Goal: Information Seeking & Learning: Check status

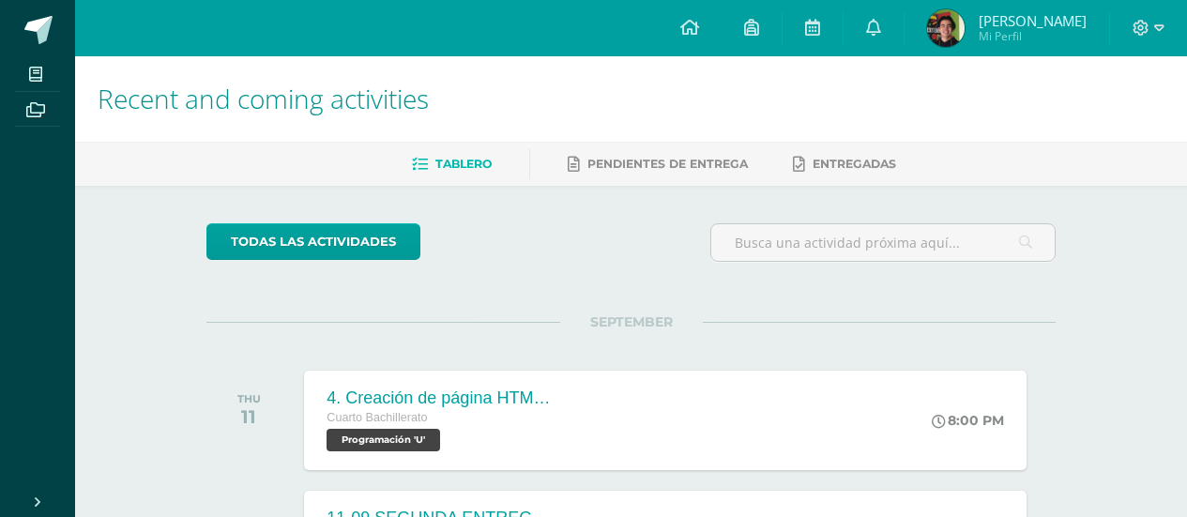
scroll to position [375, 0]
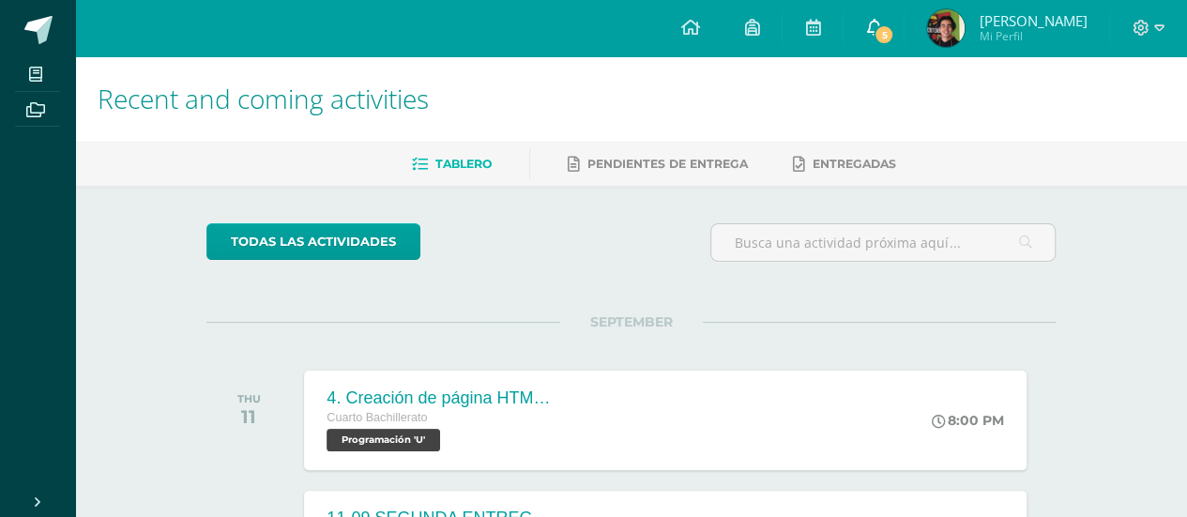
click at [881, 19] on icon at bounding box center [873, 27] width 15 height 17
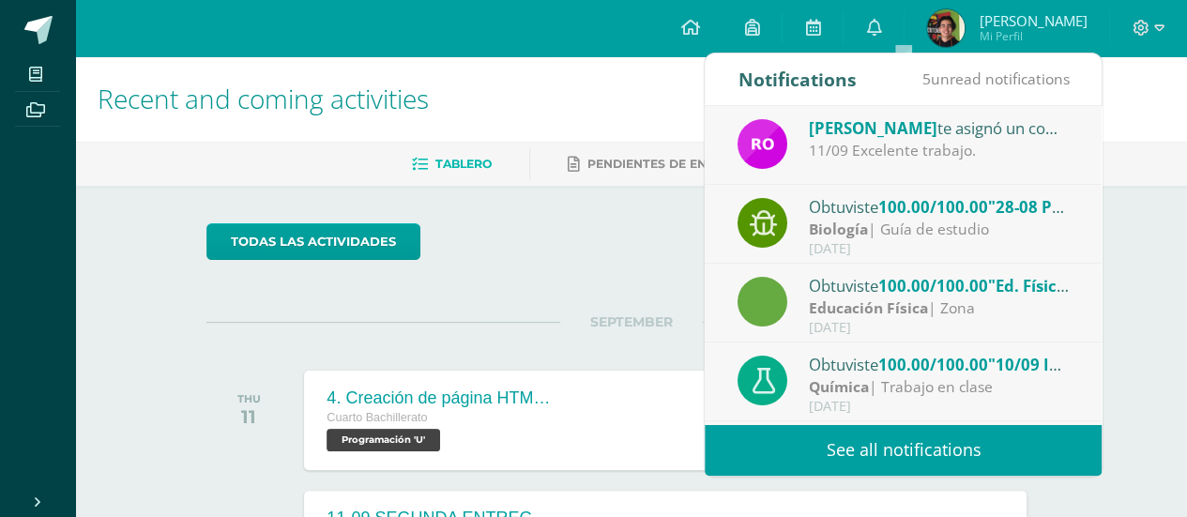
click at [930, 435] on link "See all notifications" at bounding box center [902, 450] width 397 height 52
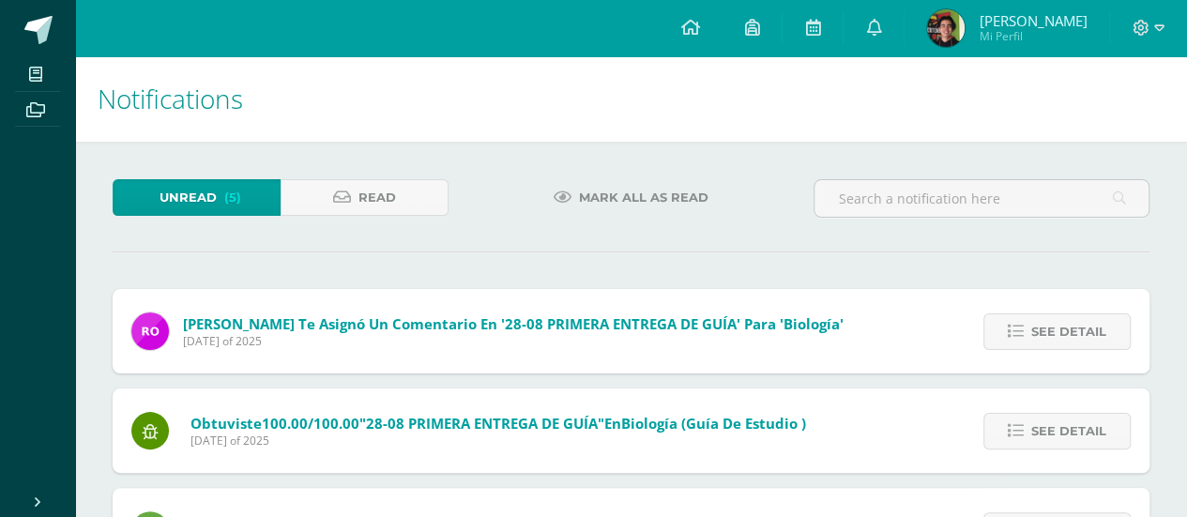
click at [636, 168] on div "Unread (5) Read Mark all as read Rosemary Ordoñez te asignó un comentario en '2…" at bounding box center [631, 475] width 1112 height 667
click at [653, 189] on span "Mark all as read" at bounding box center [643, 197] width 129 height 35
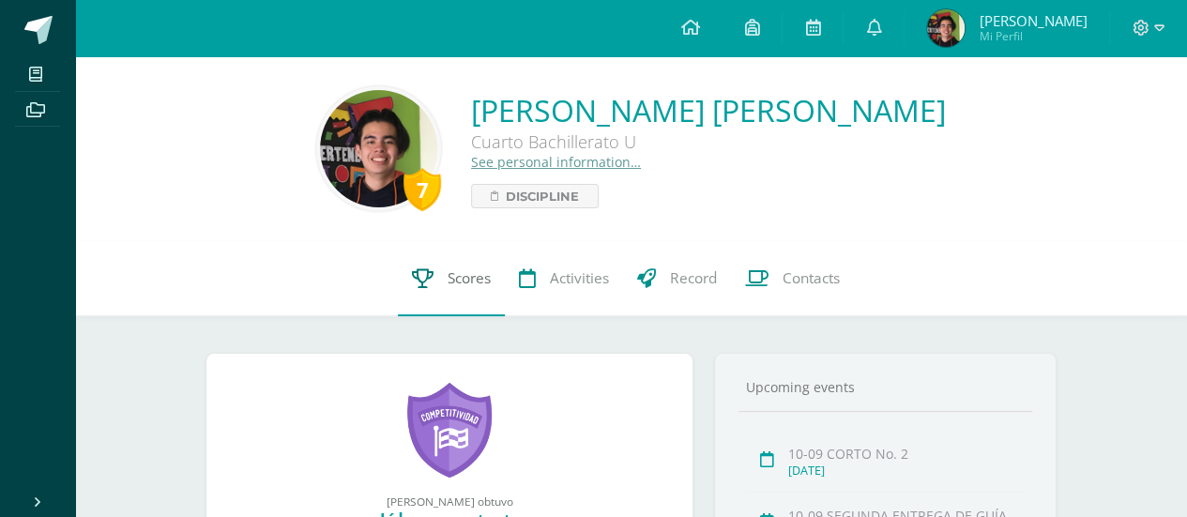
click at [436, 287] on link "Scores" at bounding box center [451, 278] width 107 height 75
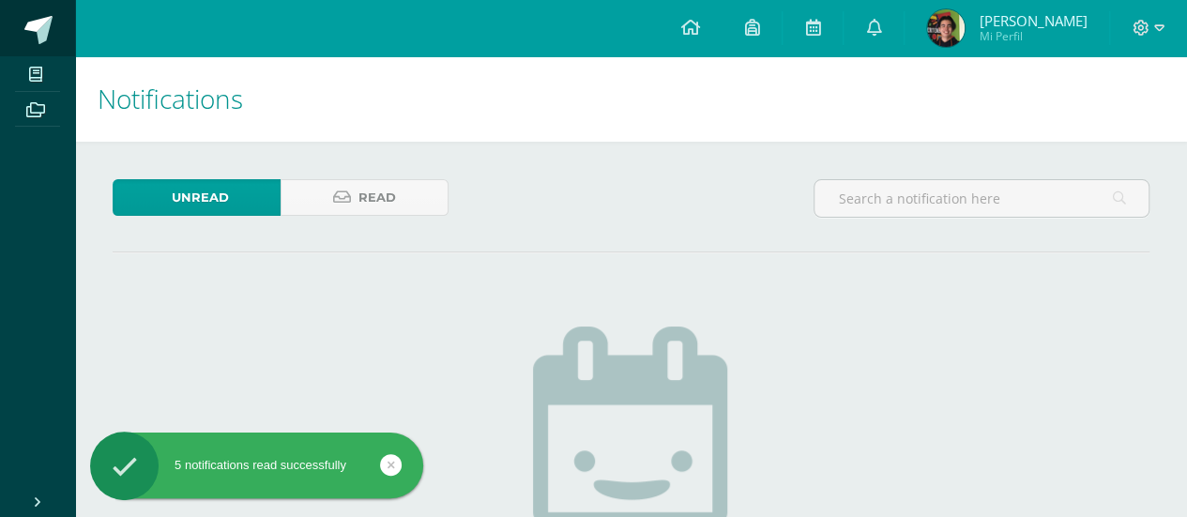
click at [45, 37] on span at bounding box center [38, 30] width 28 height 28
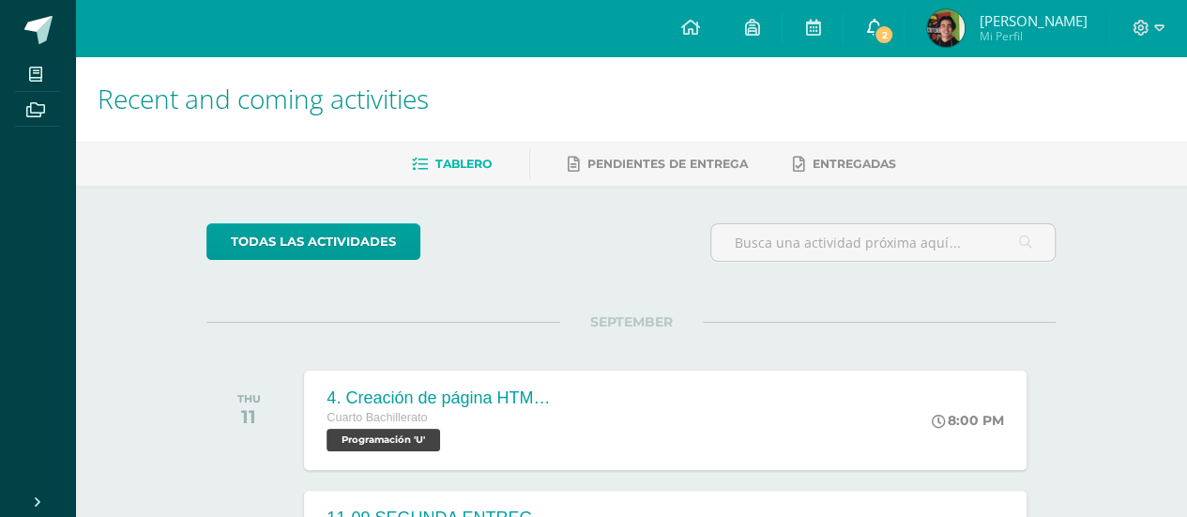
click at [881, 35] on icon at bounding box center [873, 27] width 15 height 17
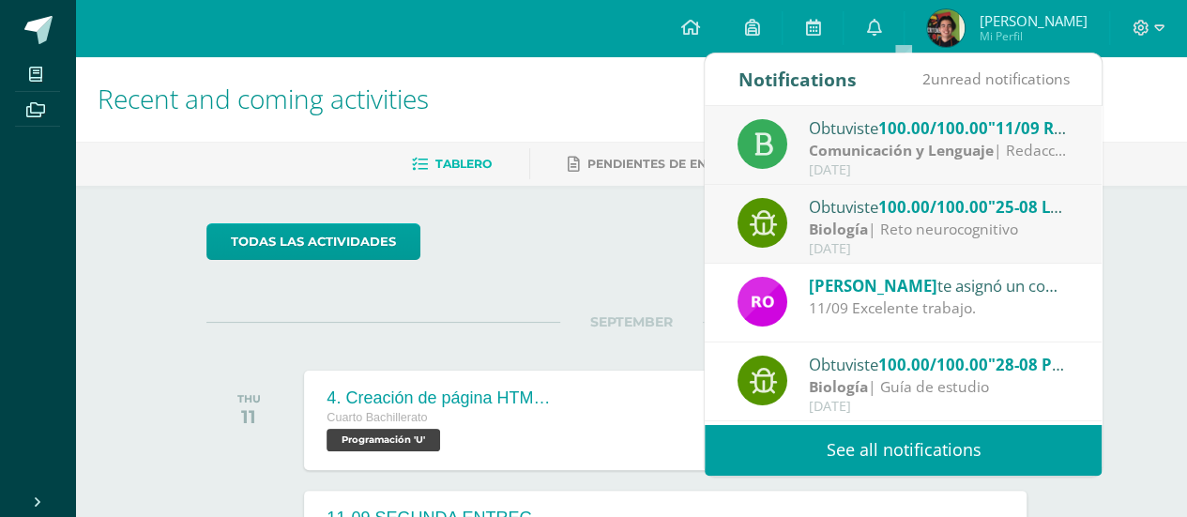
click at [1030, 141] on div "Comunicación y Lenguaje | Redacción" at bounding box center [939, 151] width 261 height 22
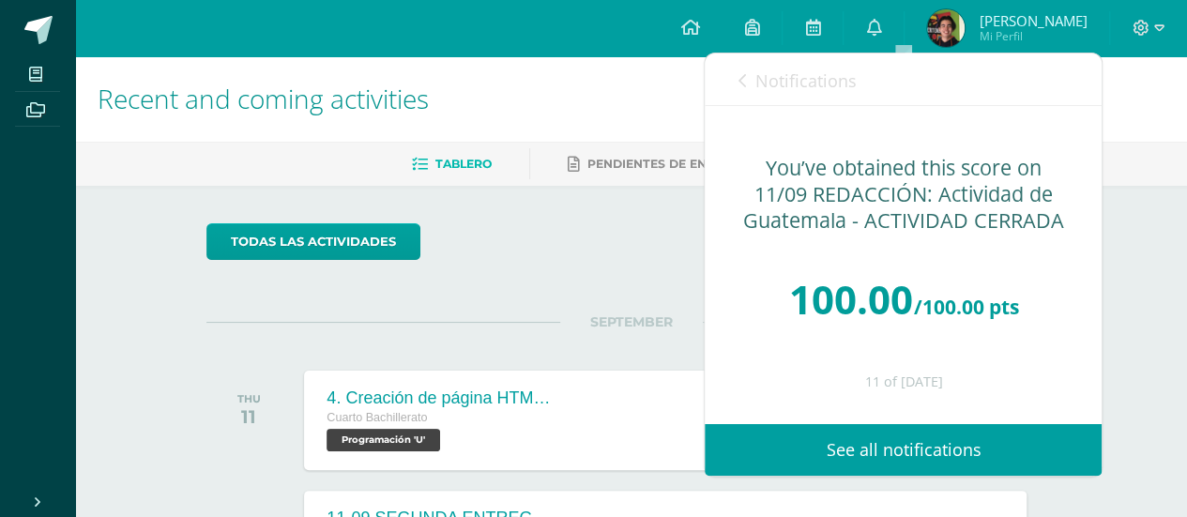
click at [776, 68] on link "Notifications" at bounding box center [796, 79] width 118 height 53
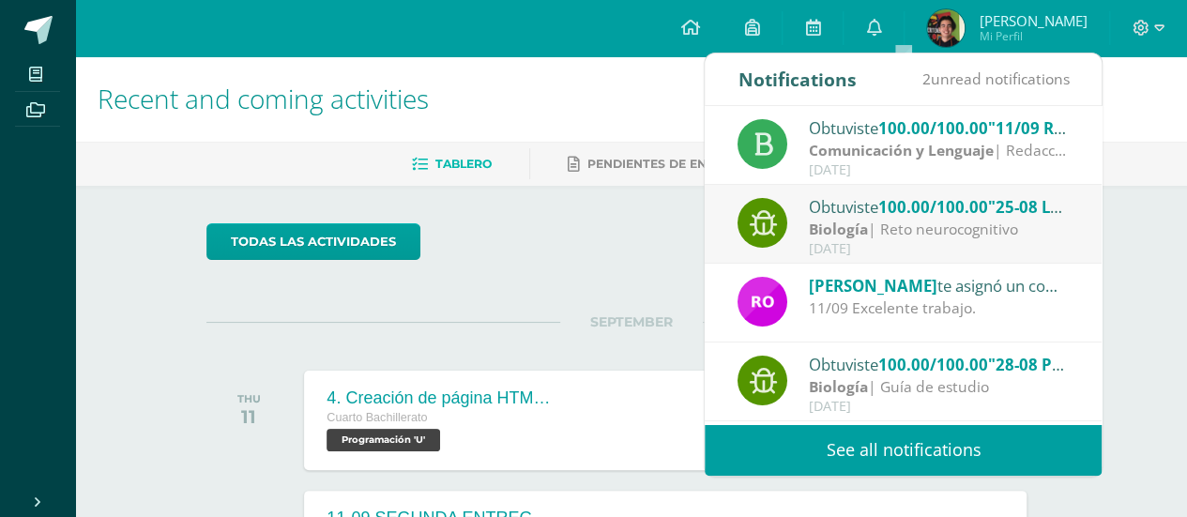
click at [939, 226] on div "Biología | Reto neurocognitivo" at bounding box center [939, 230] width 261 height 22
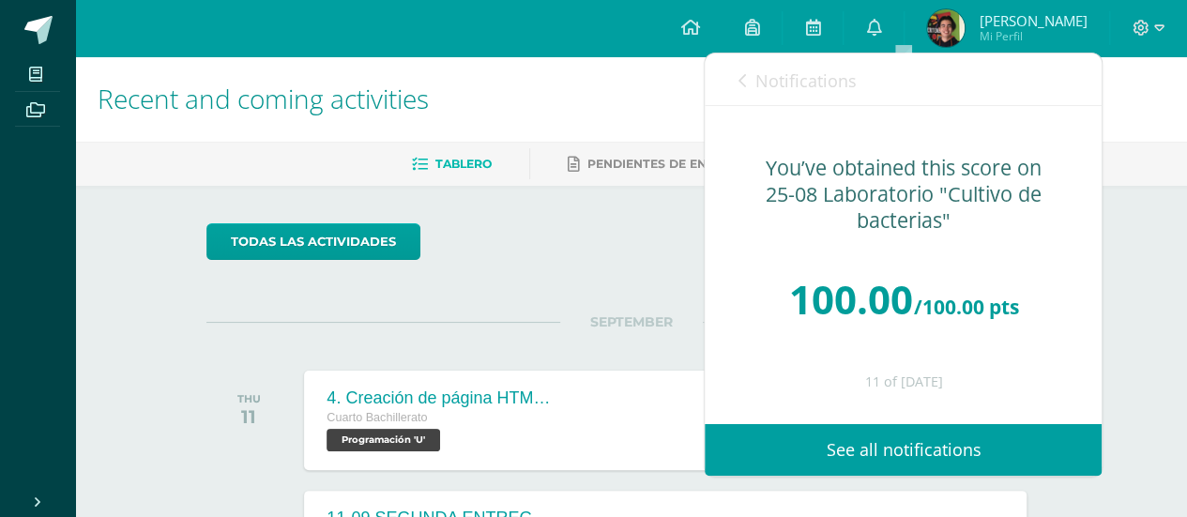
click at [801, 93] on link "Notifications" at bounding box center [796, 79] width 118 height 53
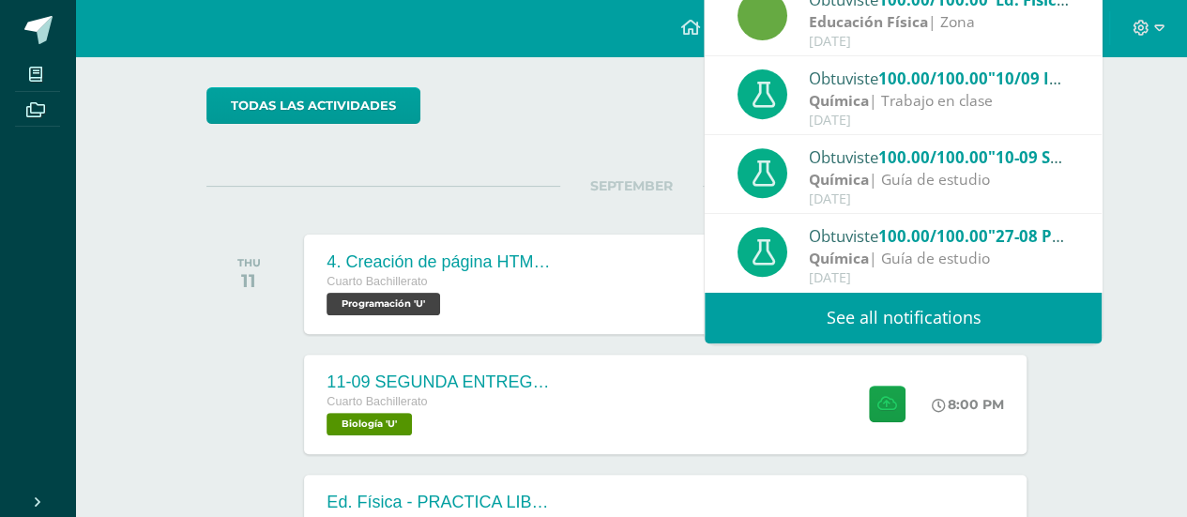
scroll to position [188, 0]
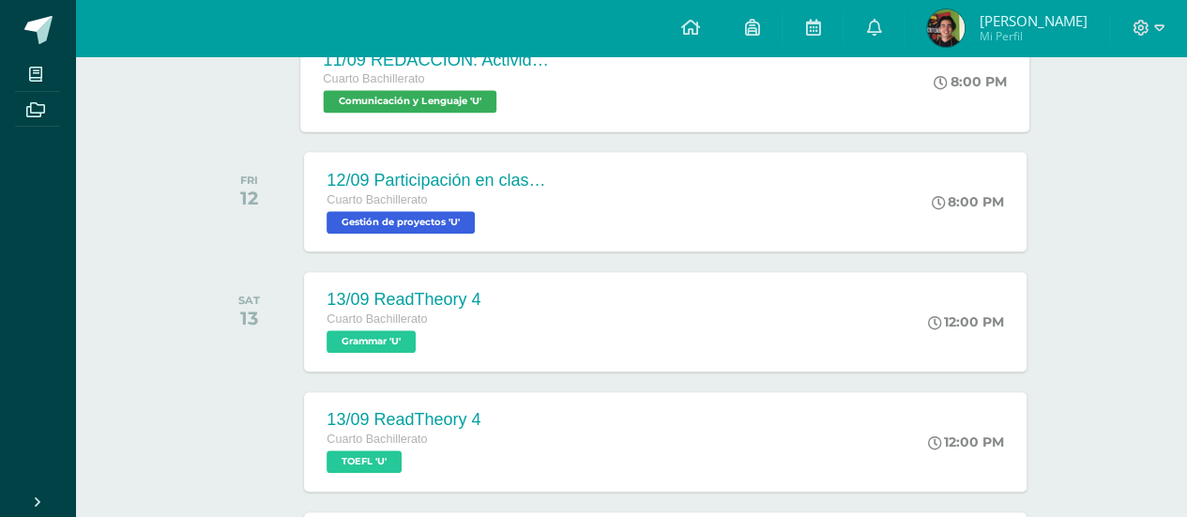
scroll to position [698, 0]
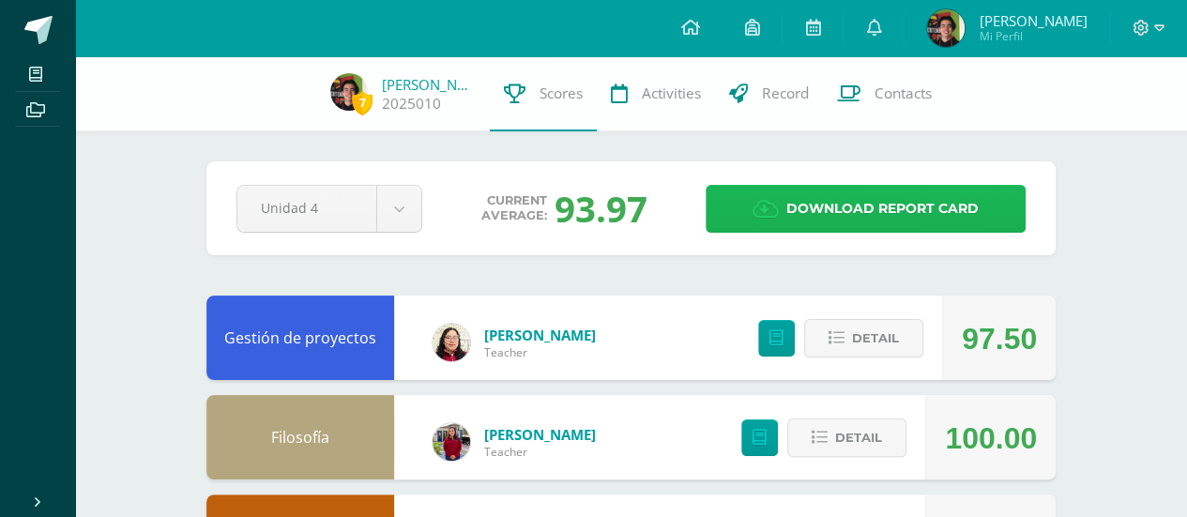
click at [714, 195] on link "Download report card" at bounding box center [865, 209] width 320 height 48
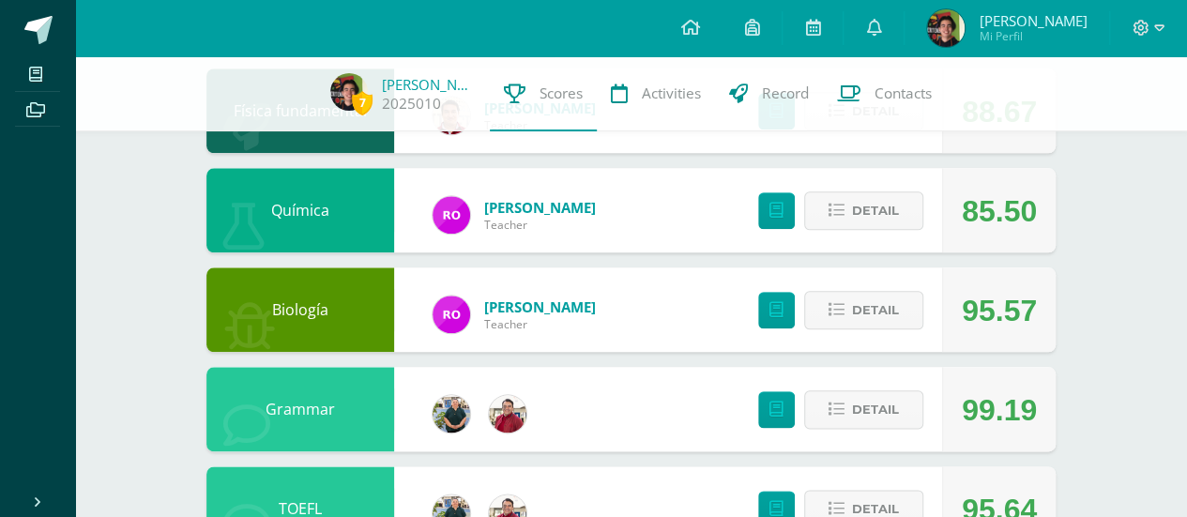
scroll to position [928, 0]
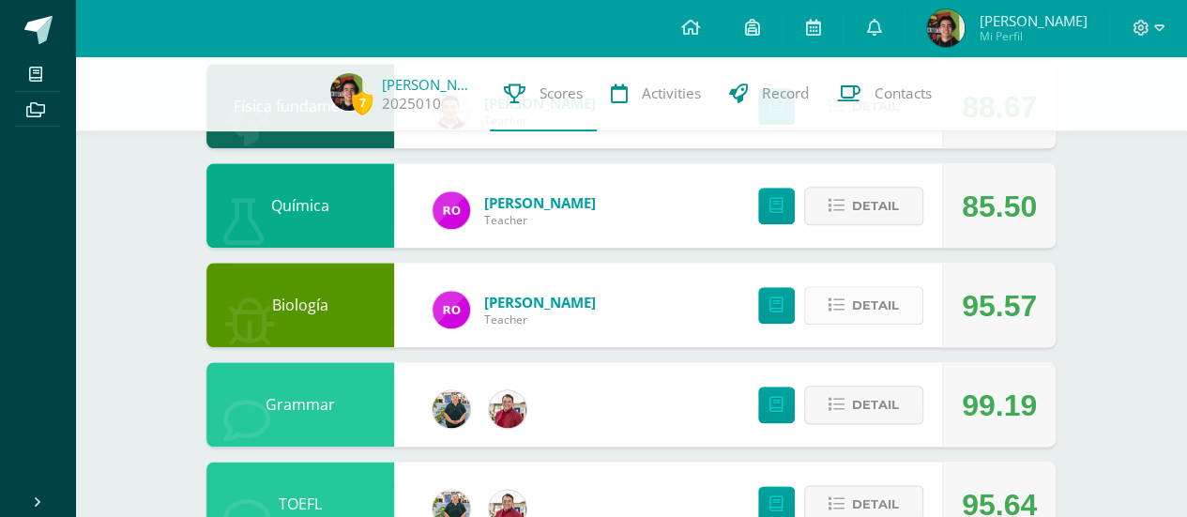
click at [872, 301] on span "Detail" at bounding box center [875, 305] width 47 height 35
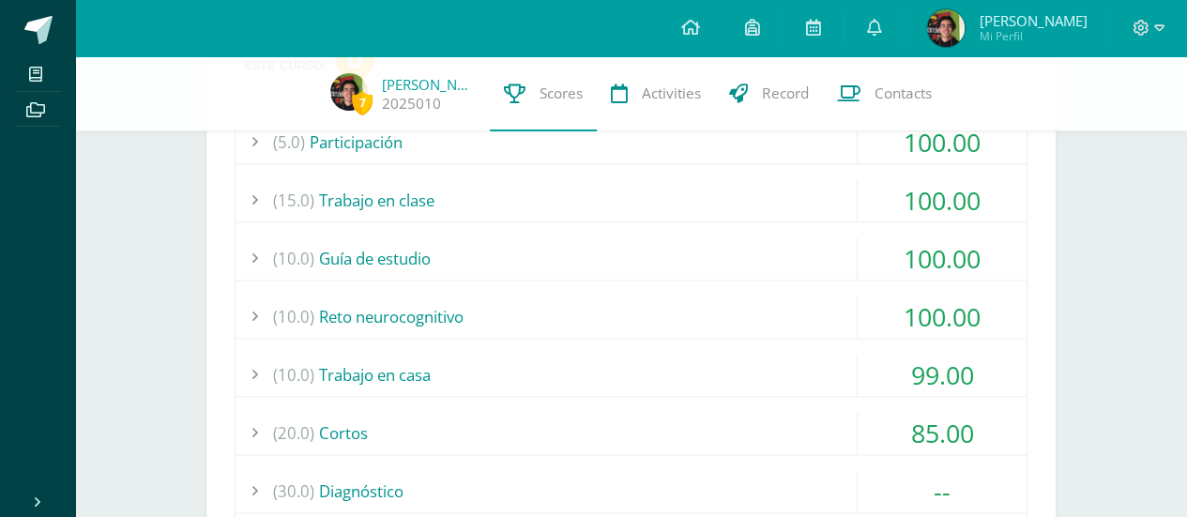
scroll to position [1259, 0]
click at [649, 413] on div "(20.0) [GEOGRAPHIC_DATA]" at bounding box center [630, 434] width 791 height 42
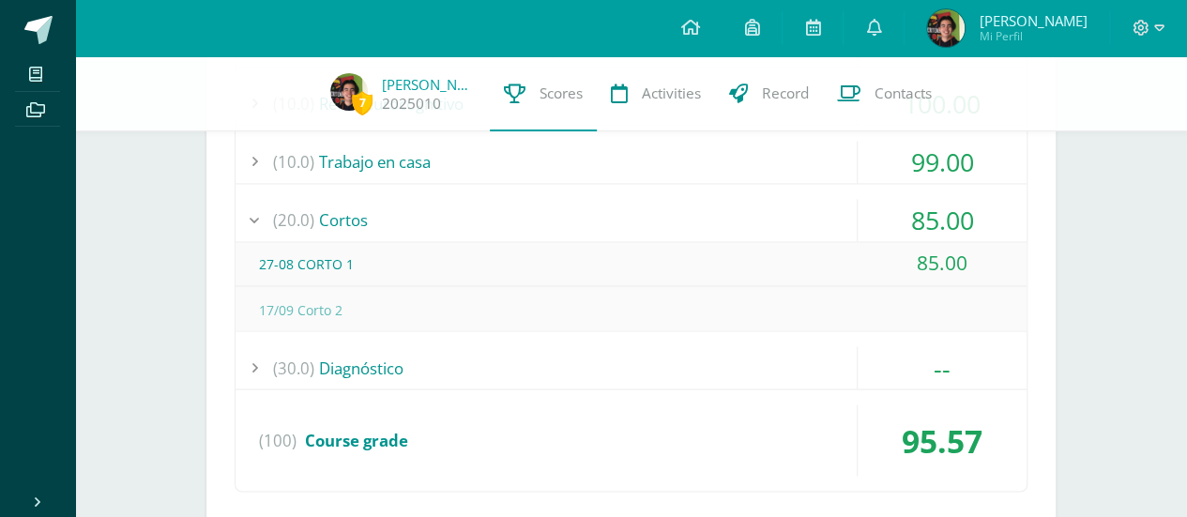
click at [653, 219] on div "(20.0) [GEOGRAPHIC_DATA]" at bounding box center [630, 220] width 791 height 42
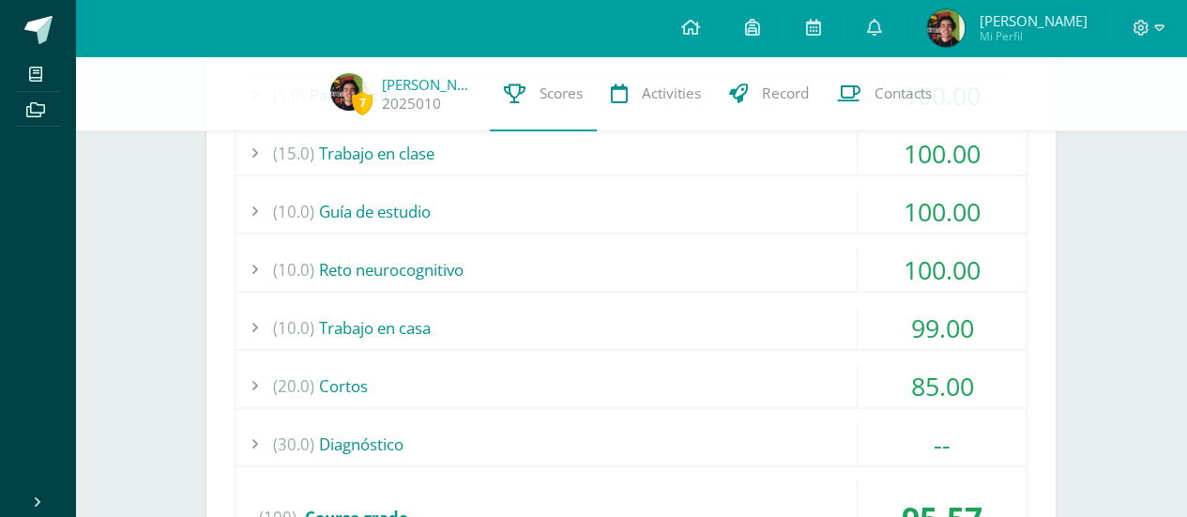
scroll to position [1303, 0]
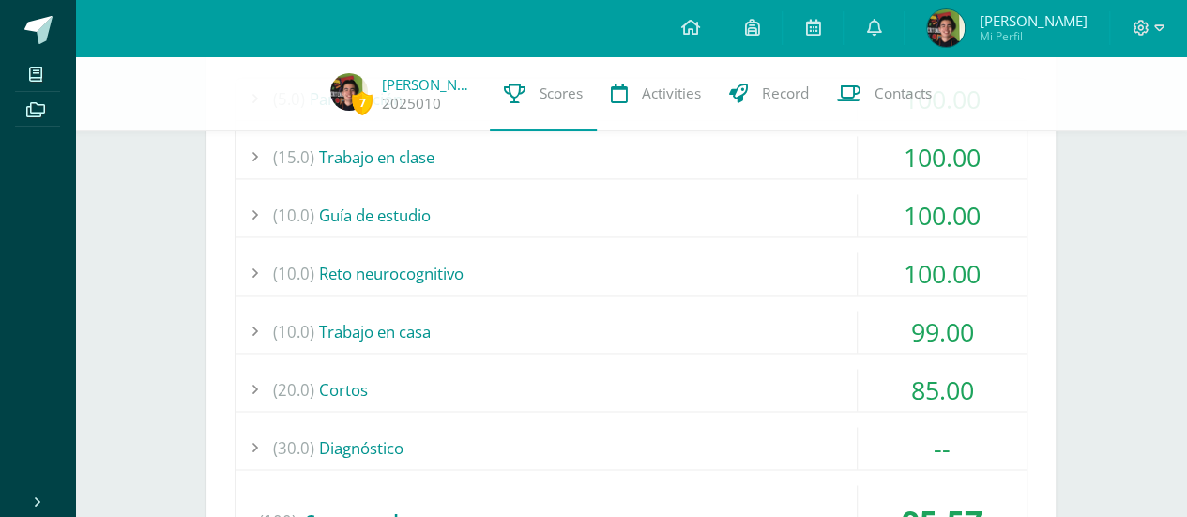
click at [630, 277] on div "(10.0) Reto neurocognitivo" at bounding box center [630, 273] width 791 height 42
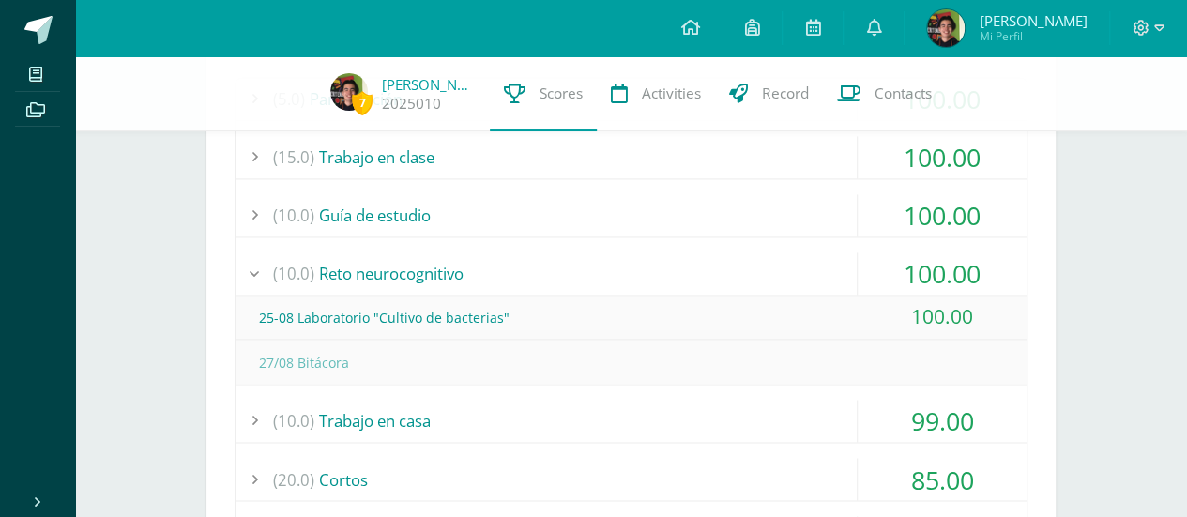
click at [630, 277] on div "(10.0) Reto neurocognitivo" at bounding box center [630, 273] width 791 height 42
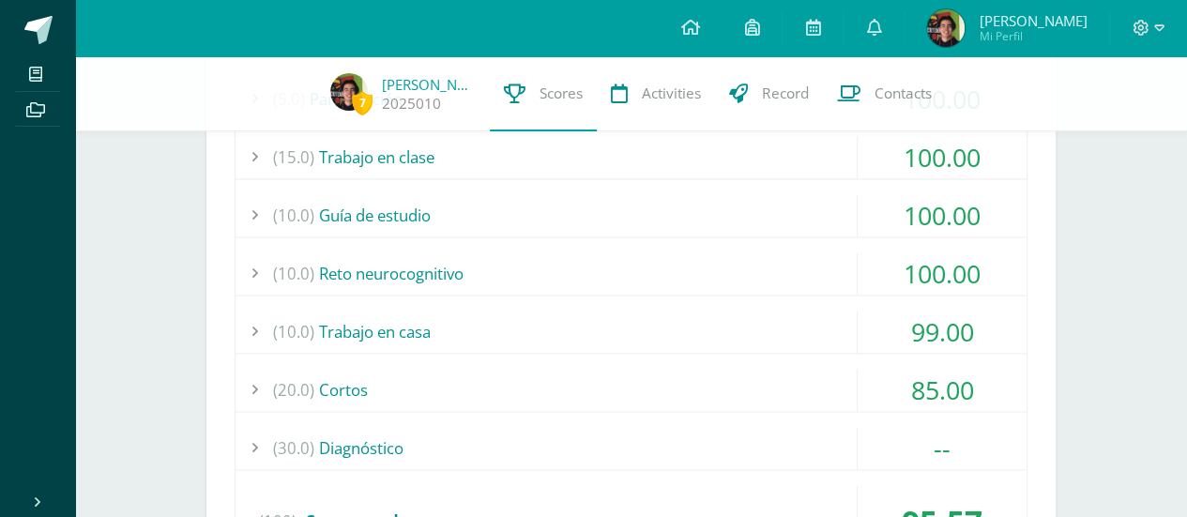
click at [612, 318] on div "(10.0) Trabajo en casa" at bounding box center [630, 331] width 791 height 42
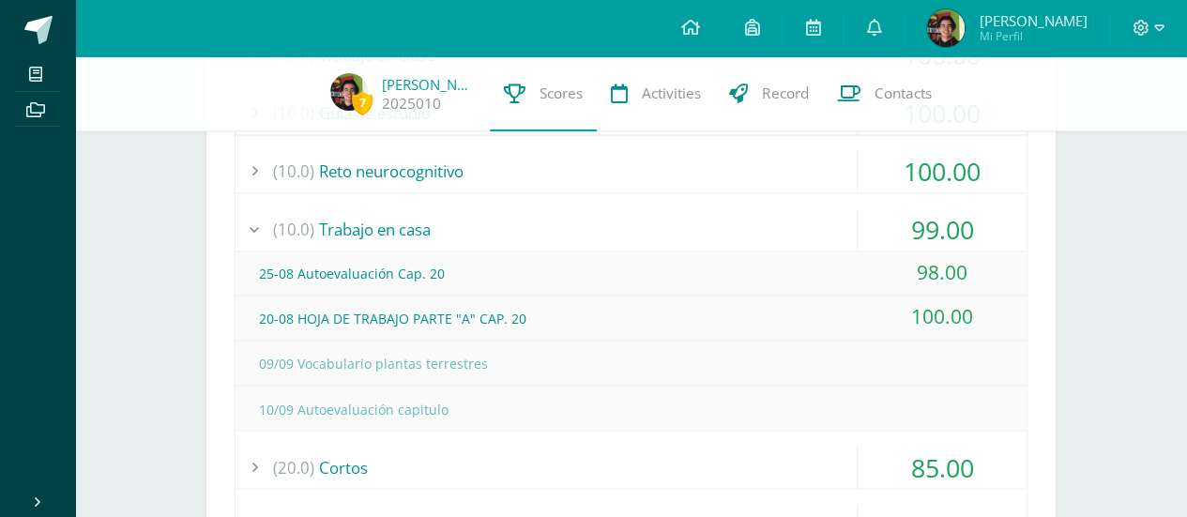
scroll to position [1424, 0]
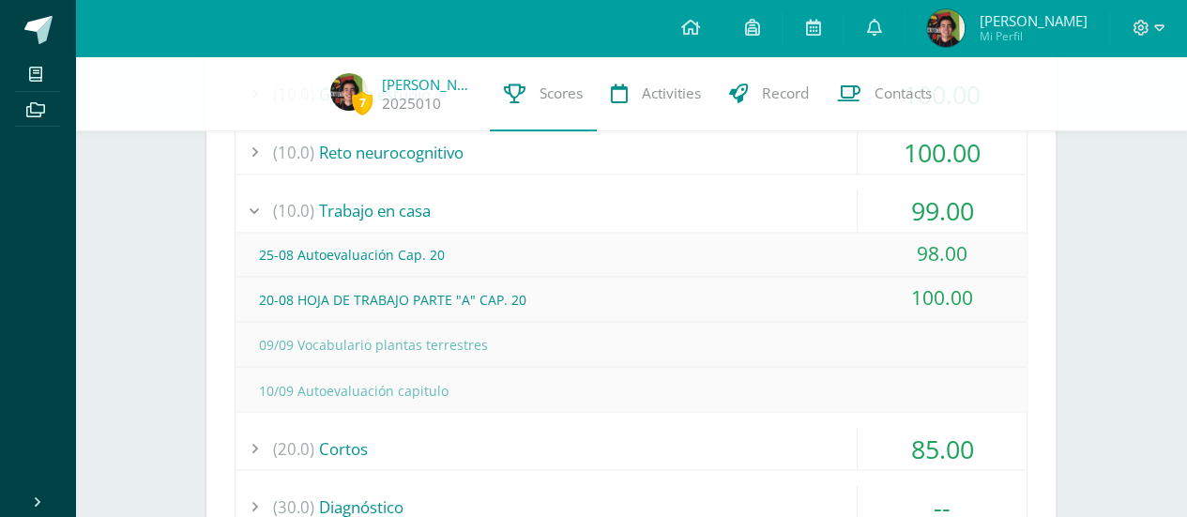
click at [785, 202] on div "(10.0) Trabajo en casa" at bounding box center [630, 210] width 791 height 42
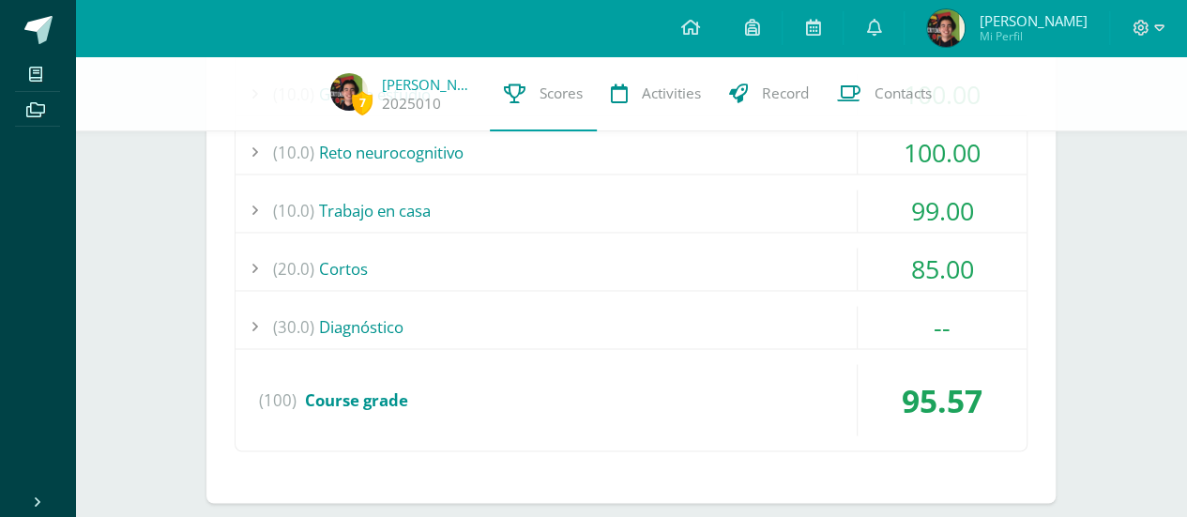
click at [685, 162] on div "(10.0) Reto neurocognitivo" at bounding box center [630, 152] width 791 height 42
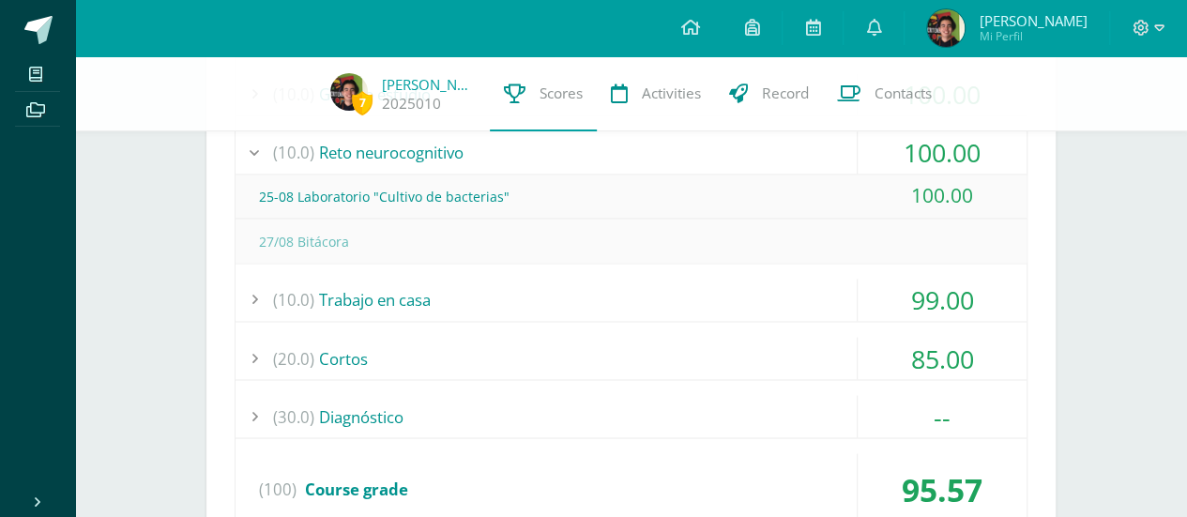
click at [685, 162] on div "(10.0) Reto neurocognitivo" at bounding box center [630, 152] width 791 height 42
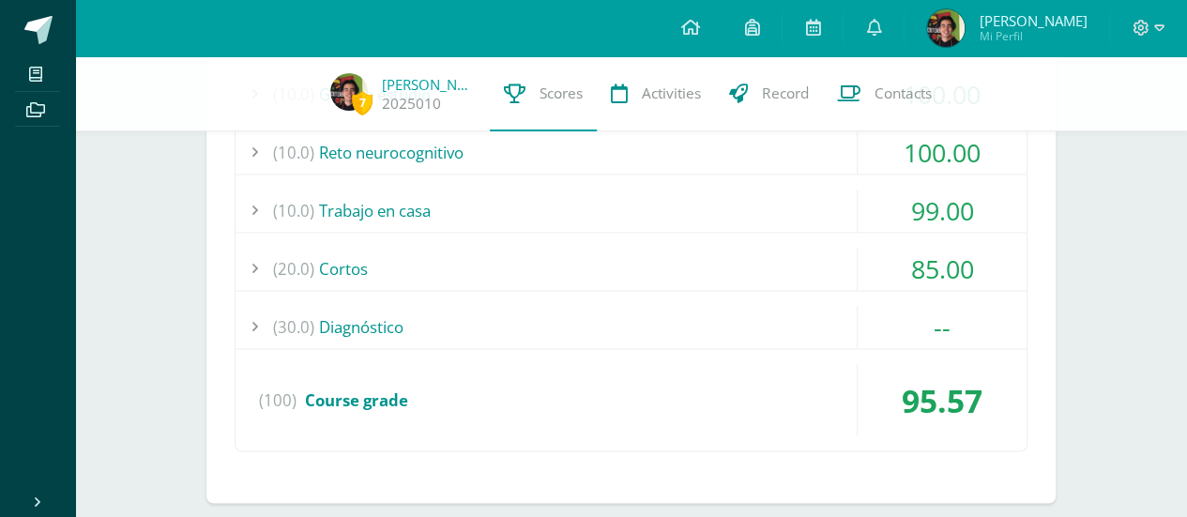
click at [685, 162] on div "(10.0) Reto neurocognitivo" at bounding box center [630, 152] width 791 height 42
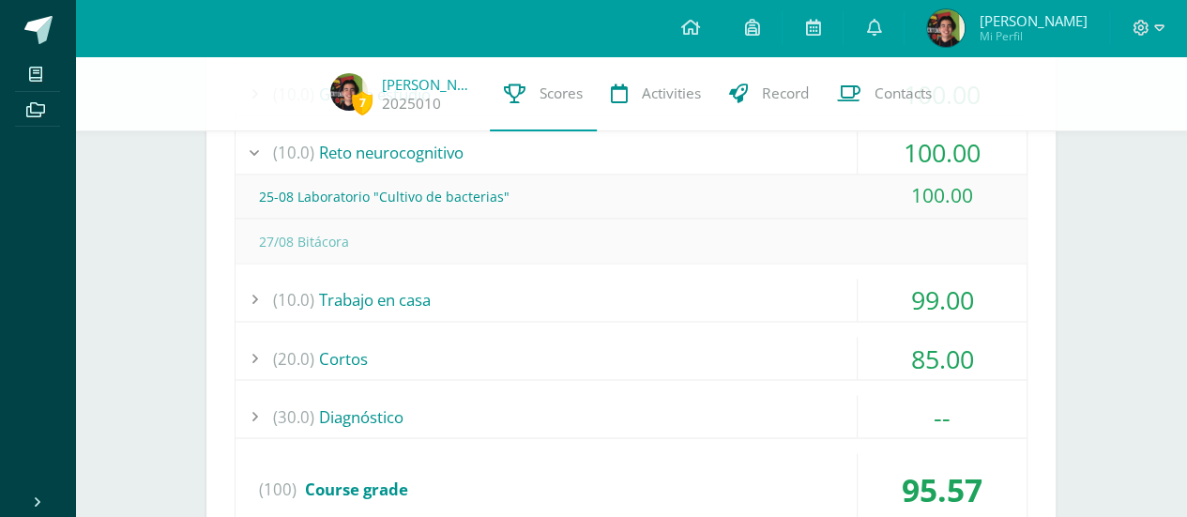
click at [685, 162] on div "(10.0) Reto neurocognitivo" at bounding box center [630, 152] width 791 height 42
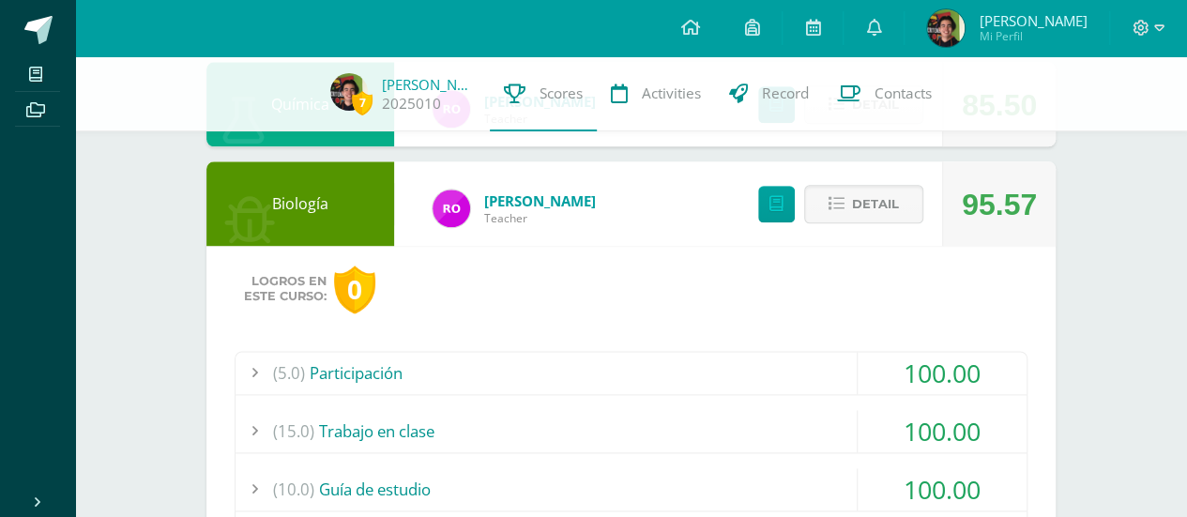
scroll to position [1033, 0]
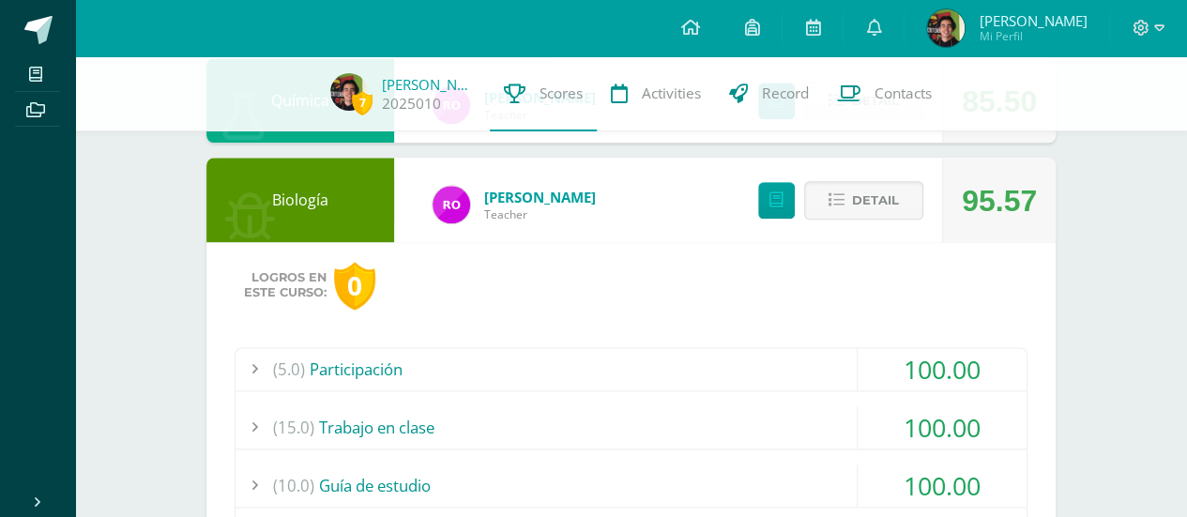
click at [903, 191] on button "Detail" at bounding box center [863, 200] width 119 height 38
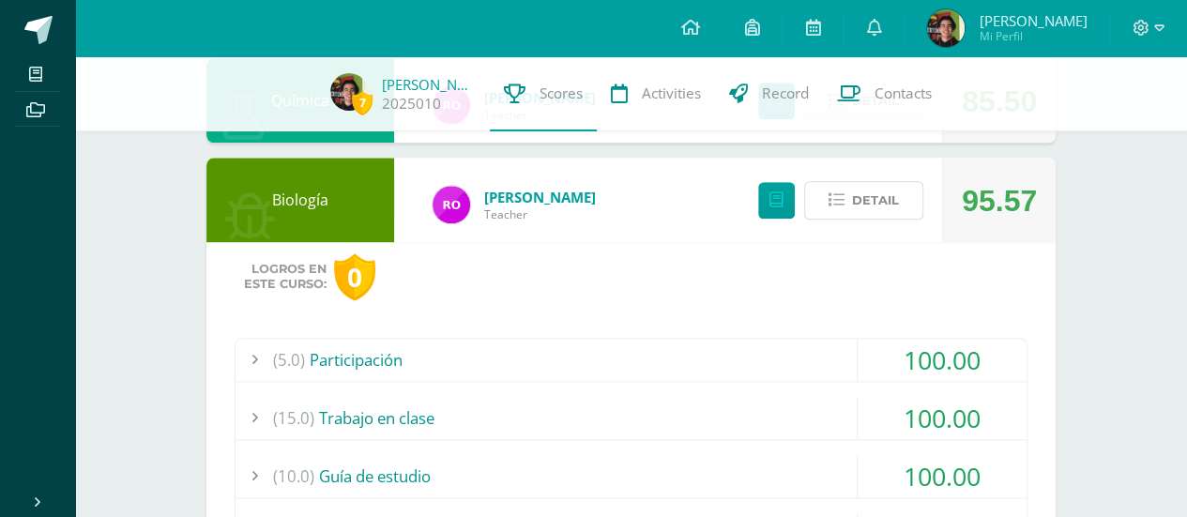
click at [903, 191] on button "Detail" at bounding box center [863, 200] width 119 height 38
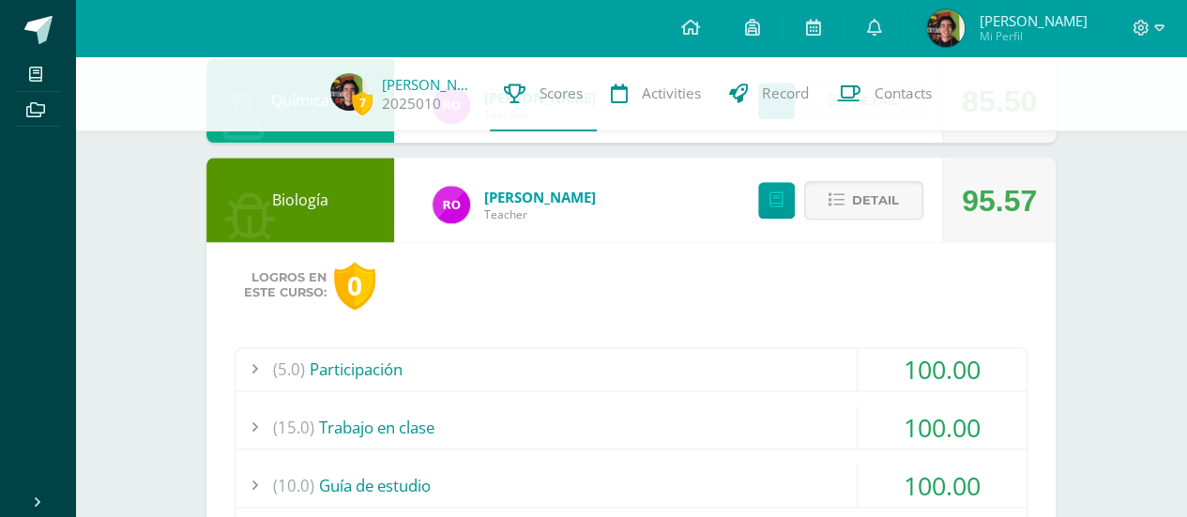
click at [903, 191] on button "Detail" at bounding box center [863, 200] width 119 height 38
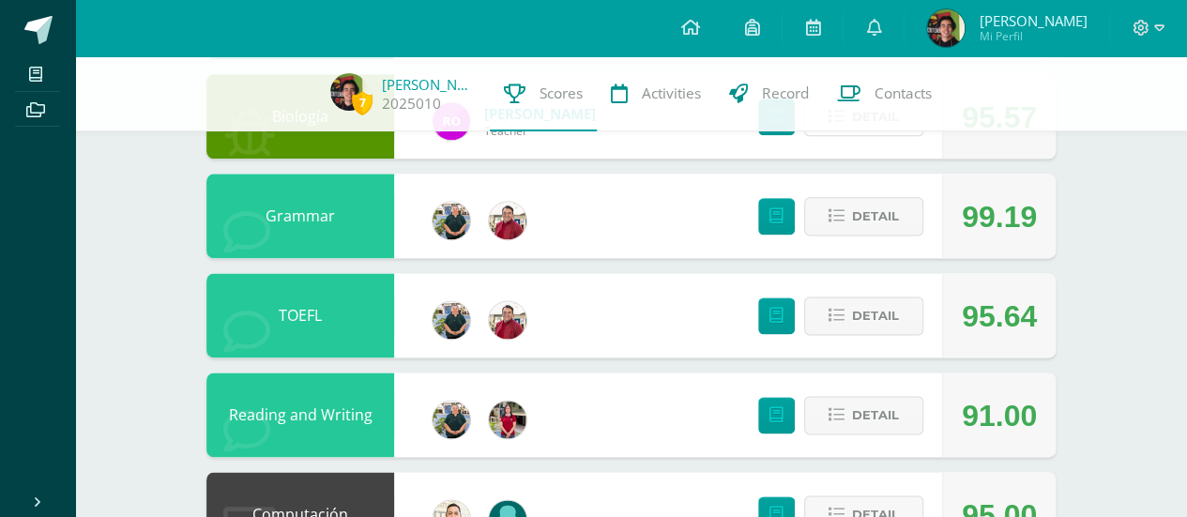
scroll to position [1199, 0]
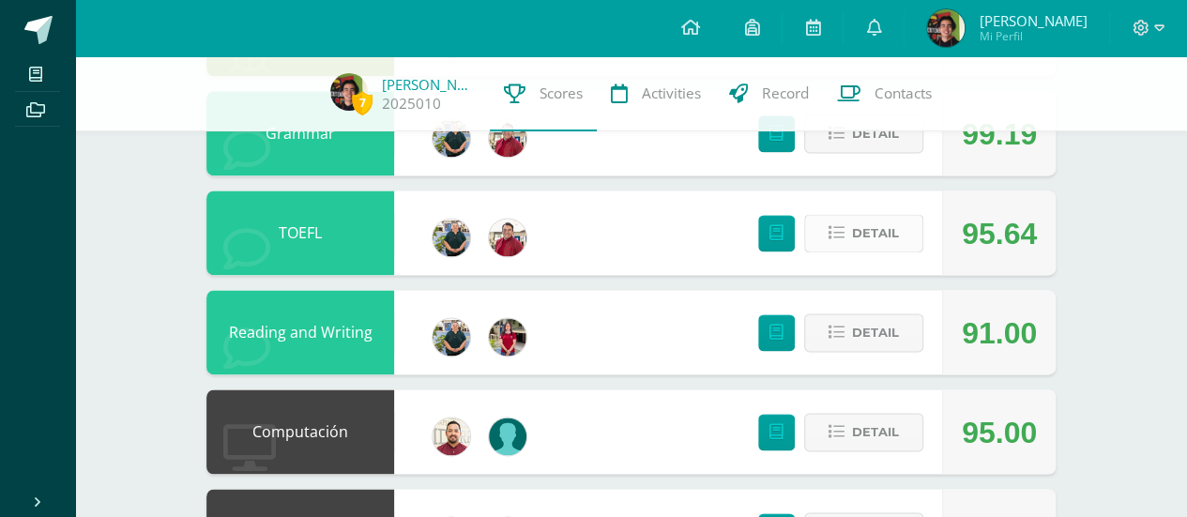
click at [873, 241] on span "Detail" at bounding box center [875, 233] width 47 height 35
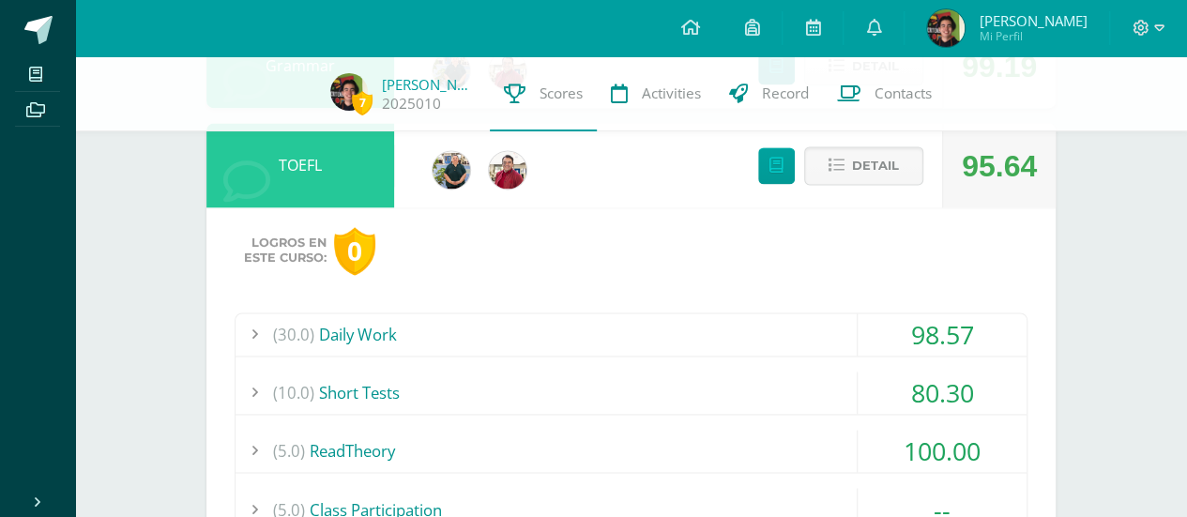
scroll to position [1386, 0]
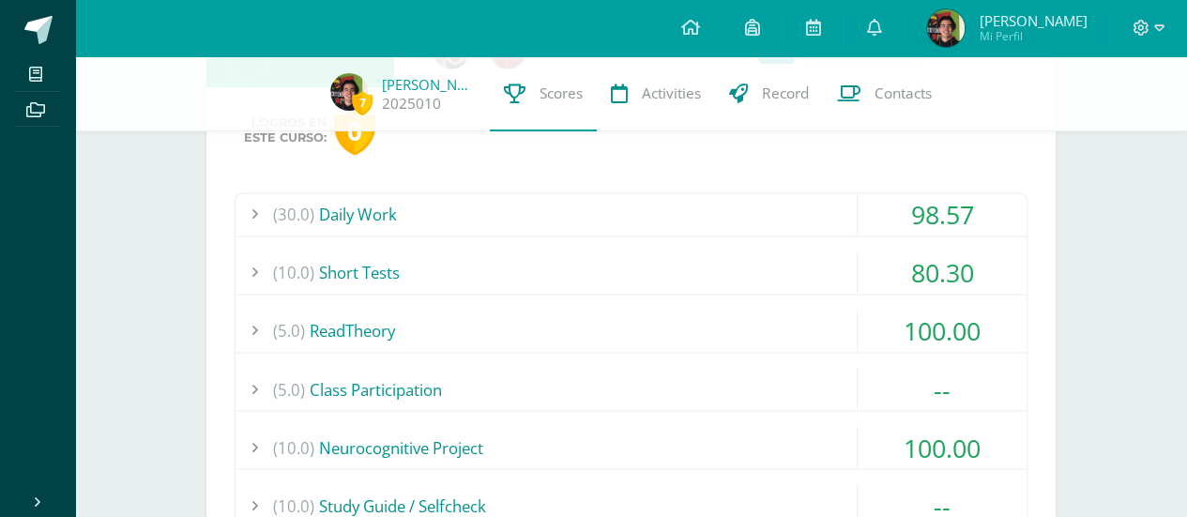
click at [559, 269] on div "(10.0) Short Tests" at bounding box center [630, 272] width 791 height 42
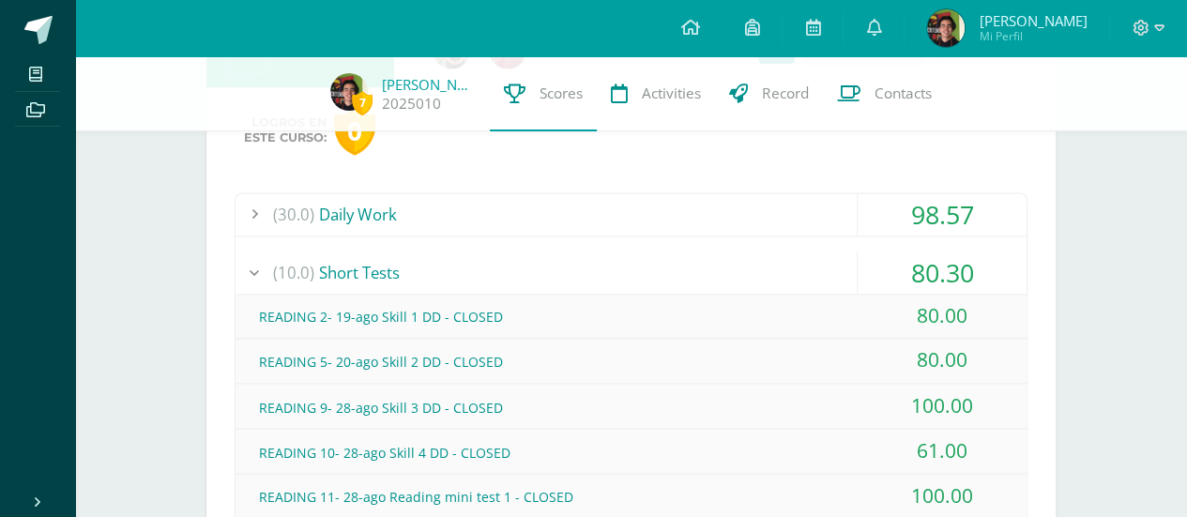
click at [559, 269] on div "(10.0) Short Tests" at bounding box center [630, 272] width 791 height 42
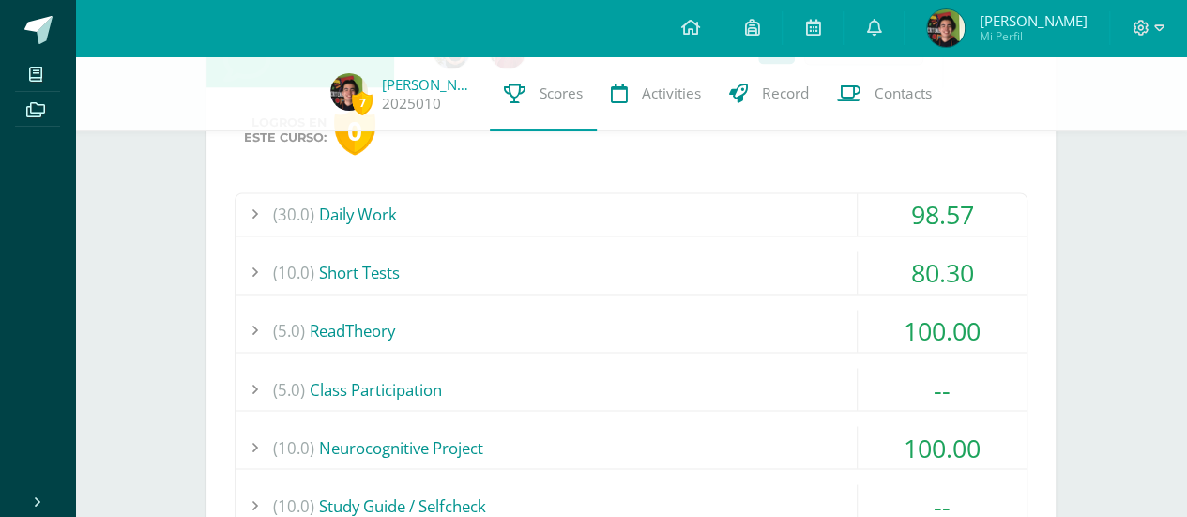
click at [559, 269] on div "(10.0) Short Tests" at bounding box center [630, 272] width 791 height 42
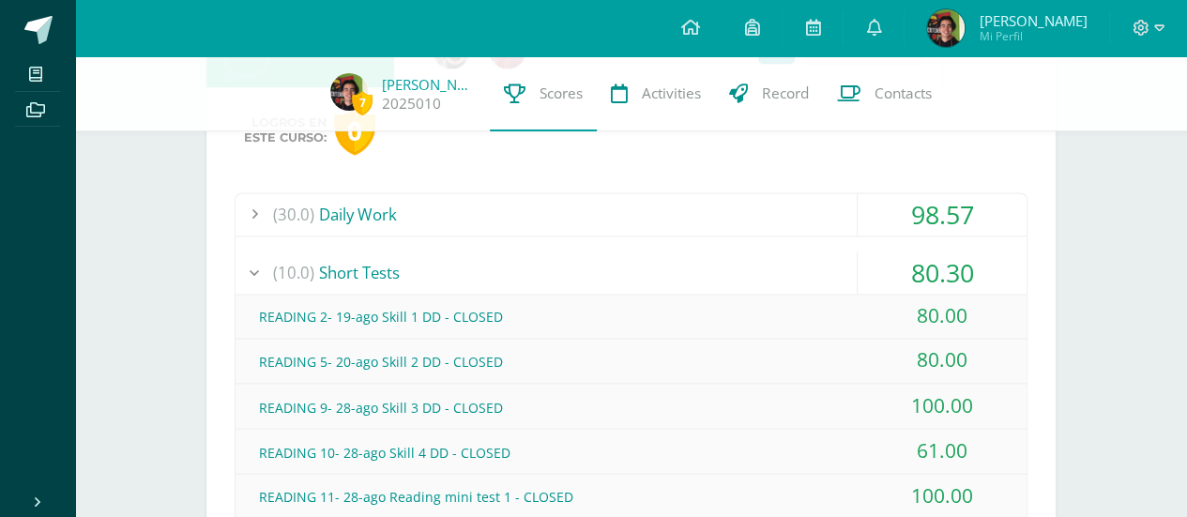
click at [559, 269] on div "(10.0) Short Tests" at bounding box center [630, 272] width 791 height 42
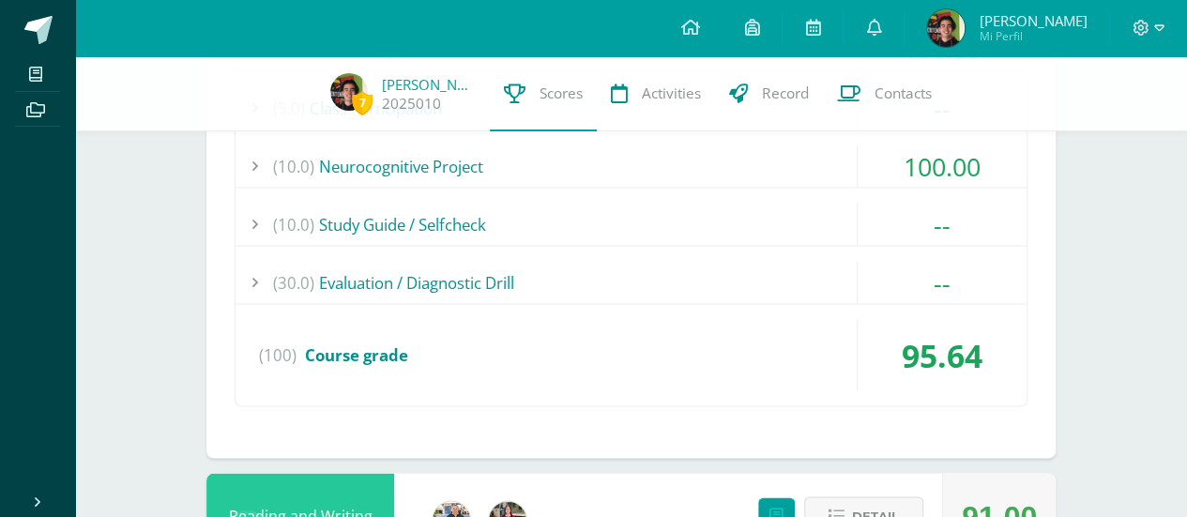
scroll to position [1480, 0]
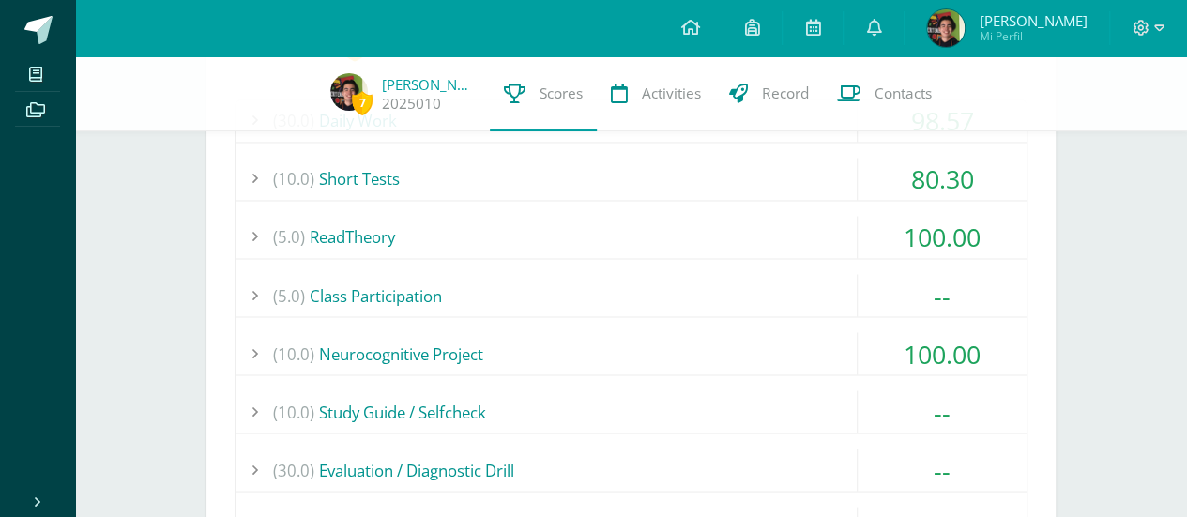
click at [354, 280] on div "(5.0) Class Participation" at bounding box center [630, 295] width 791 height 42
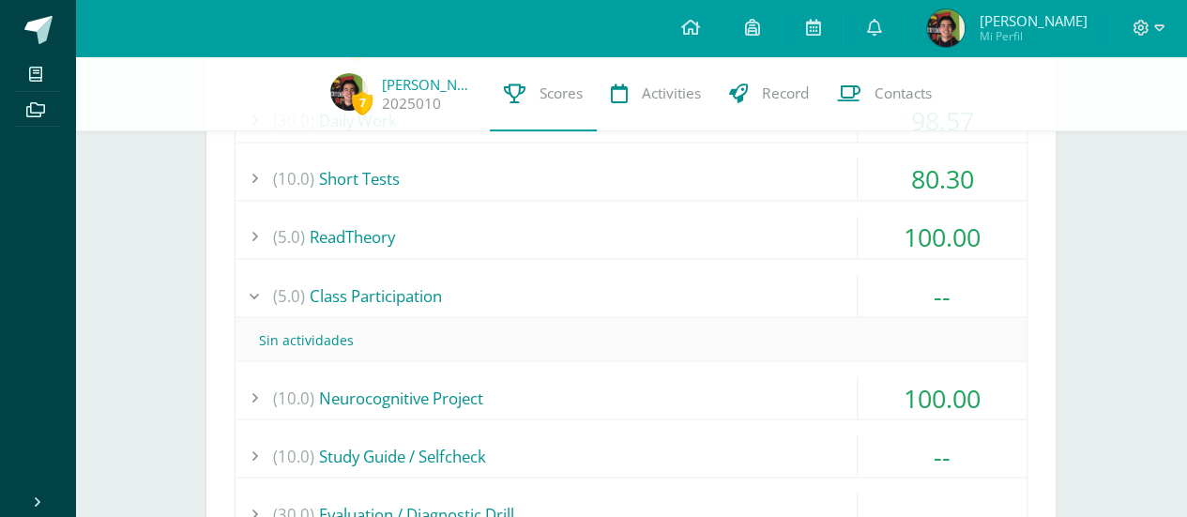
click at [332, 286] on div "(5.0) Class Participation" at bounding box center [630, 295] width 791 height 42
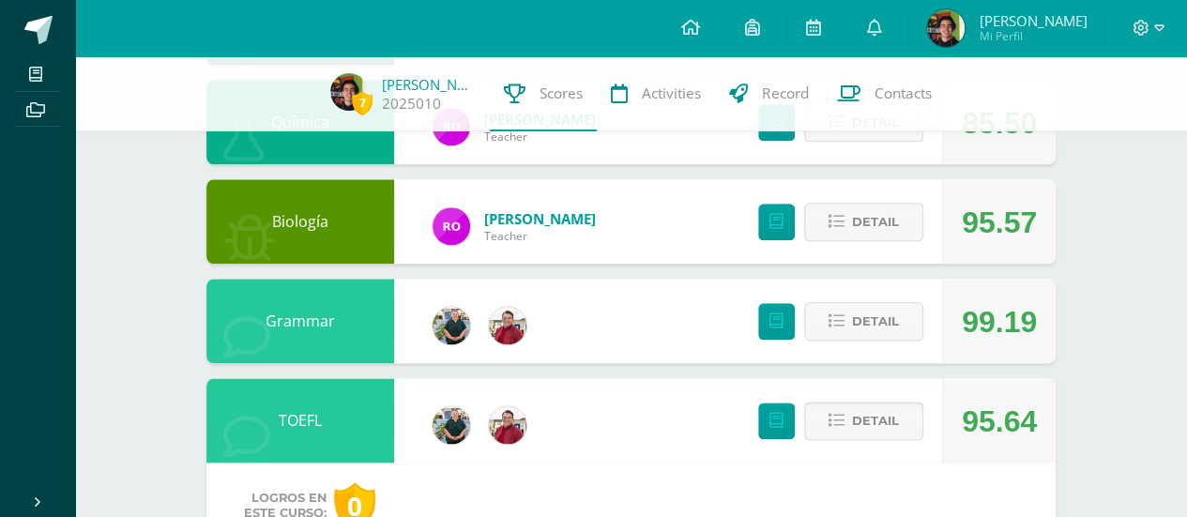
scroll to position [1011, 0]
click at [883, 438] on span "Detail" at bounding box center [875, 420] width 47 height 35
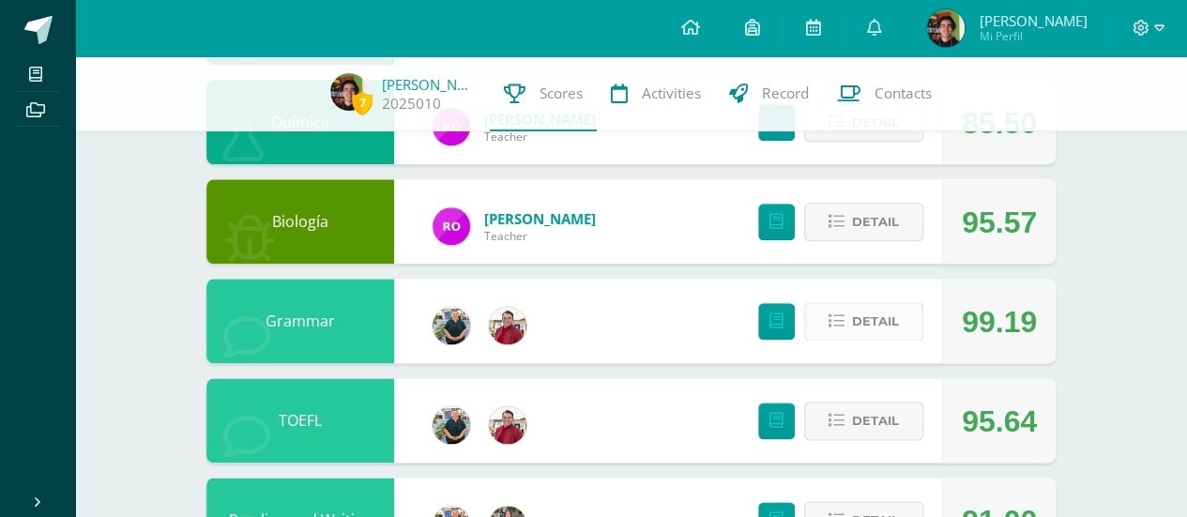
click at [891, 335] on span "Detail" at bounding box center [875, 321] width 47 height 35
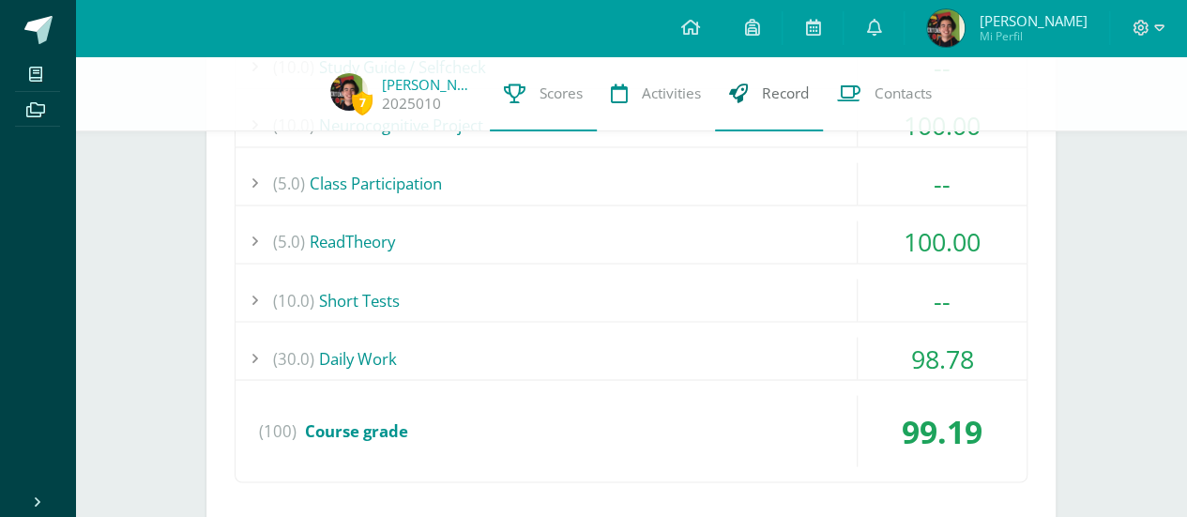
scroll to position [1386, 0]
